Goal: Transaction & Acquisition: Book appointment/travel/reservation

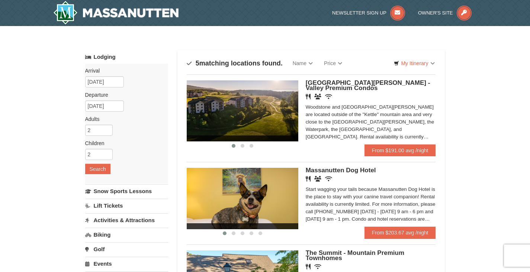
click at [252, 117] on img at bounding box center [243, 110] width 112 height 61
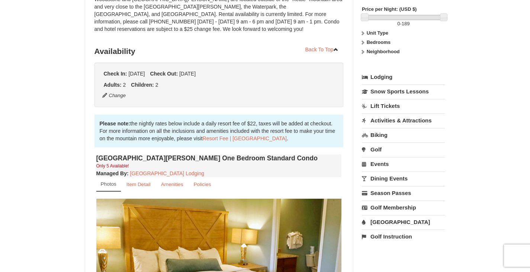
scroll to position [74, 0]
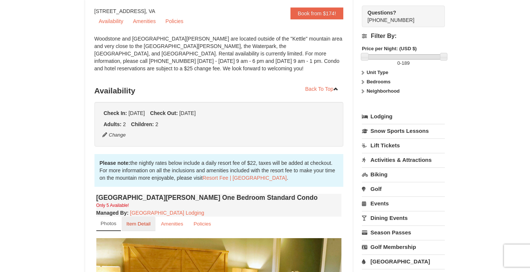
click at [146, 225] on small "Item Detail" at bounding box center [138, 224] width 24 height 6
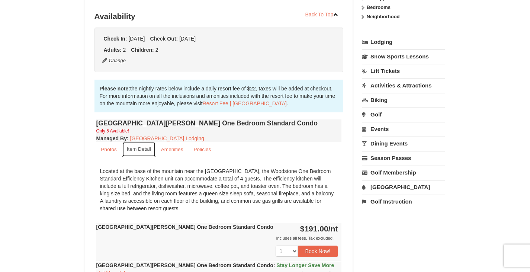
scroll to position [0, 0]
